Goal: Task Accomplishment & Management: Complete application form

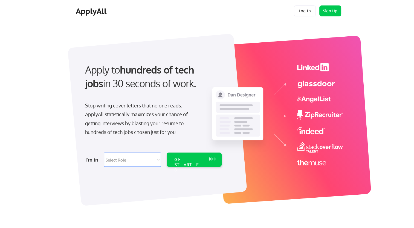
click at [116, 160] on select "Select Role Software Engineering Product Management Customer Success Sales UI/U…" at bounding box center [132, 160] width 57 height 14
select select ""sales0""
click at [104, 153] on select "Select Role Software Engineering Product Management Customer Success Sales UI/U…" at bounding box center [132, 160] width 57 height 14
select select ""sales0""
click at [188, 166] on div "GET STARTED" at bounding box center [189, 160] width 35 height 14
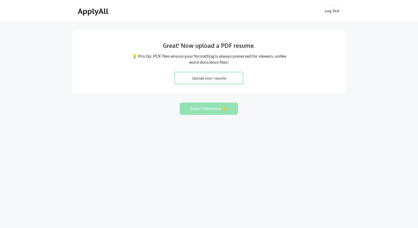
click at [212, 81] on input "file" at bounding box center [209, 78] width 68 height 12
type input "C:\fakepath\accountexecutive.michaelta.com.docx.pdf"
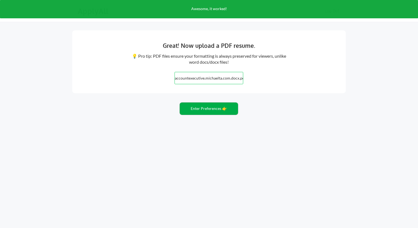
click at [219, 113] on button "Enter Preferences 👉" at bounding box center [209, 109] width 58 height 12
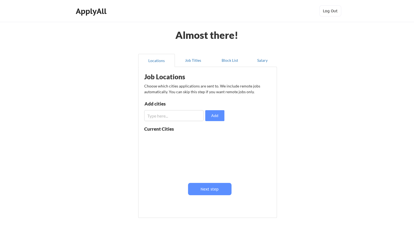
click at [179, 117] on input "input" at bounding box center [173, 115] width 59 height 11
type input "L"
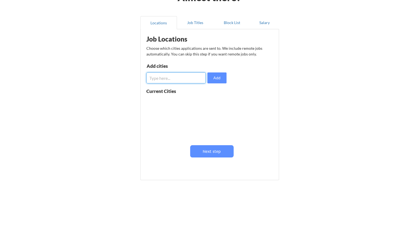
scroll to position [40, 0]
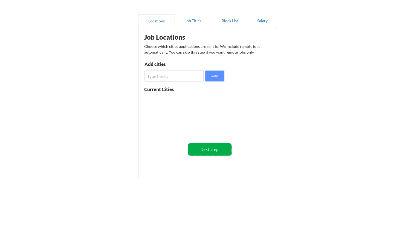
click at [205, 147] on button "Next step" at bounding box center [210, 149] width 44 height 12
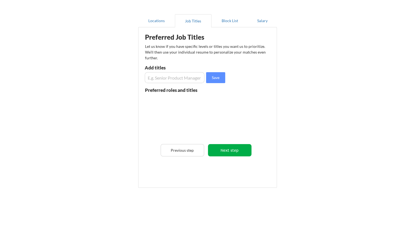
click at [216, 152] on button "Next step" at bounding box center [230, 150] width 44 height 12
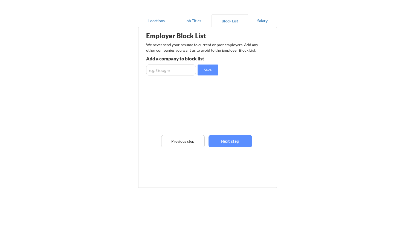
click at [216, 152] on div "Employer Block List We never send your resume to current or past employers. Add…" at bounding box center [207, 99] width 133 height 141
click at [232, 146] on button "Next step" at bounding box center [231, 141] width 44 height 12
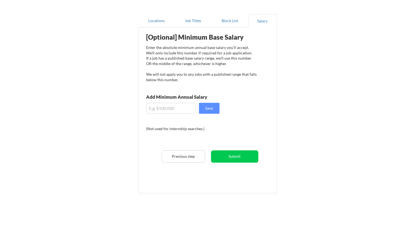
click at [172, 108] on input "input" at bounding box center [171, 108] width 50 height 11
type input "$80,000"
click at [234, 157] on button "Submit" at bounding box center [234, 157] width 47 height 12
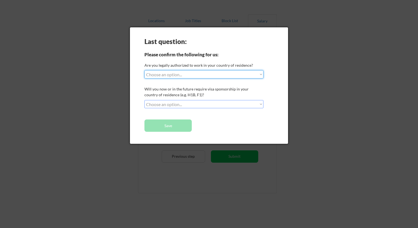
click at [176, 76] on select "Choose an option... Yes, I am a US Citizen Yes, I am a Canadian Citizen Yes, I …" at bounding box center [203, 74] width 119 height 8
select select ""yes__i_am_a_us_citizen""
click at [144, 70] on select "Choose an option... Yes, I am a US Citizen Yes, I am a Canadian Citizen Yes, I …" at bounding box center [203, 74] width 119 height 8
click at [181, 104] on select "Choose an option... No, I will not need sponsorship Yes, I will need sponsorship" at bounding box center [203, 104] width 119 height 8
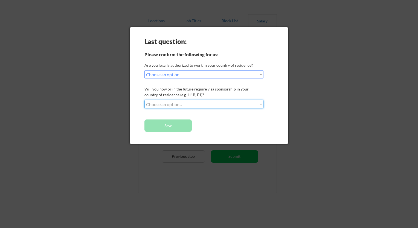
select select ""no__i_will_not_need_sponsorship""
click at [144, 100] on select "Choose an option... No, I will not need sponsorship Yes, I will need sponsorship" at bounding box center [203, 104] width 119 height 8
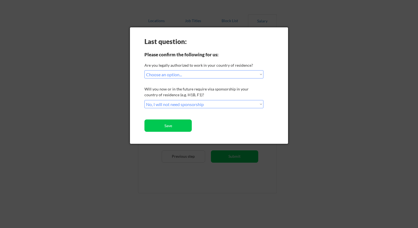
click at [178, 128] on button "Save" at bounding box center [167, 126] width 47 height 12
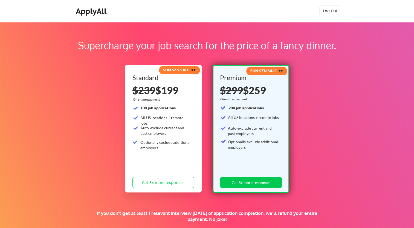
click at [93, 14] on div "ApplyAll" at bounding box center [92, 11] width 32 height 9
